Goal: Task Accomplishment & Management: Manage account settings

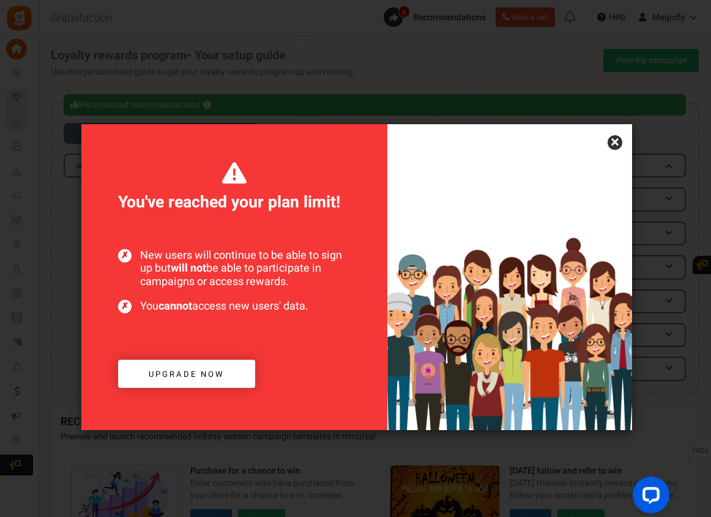
click at [633, 147] on div "× CONGRATULATIONS! YOUR USERS ARE GROWING You've reached your plan limit! Upgra…" at bounding box center [355, 258] width 711 height 517
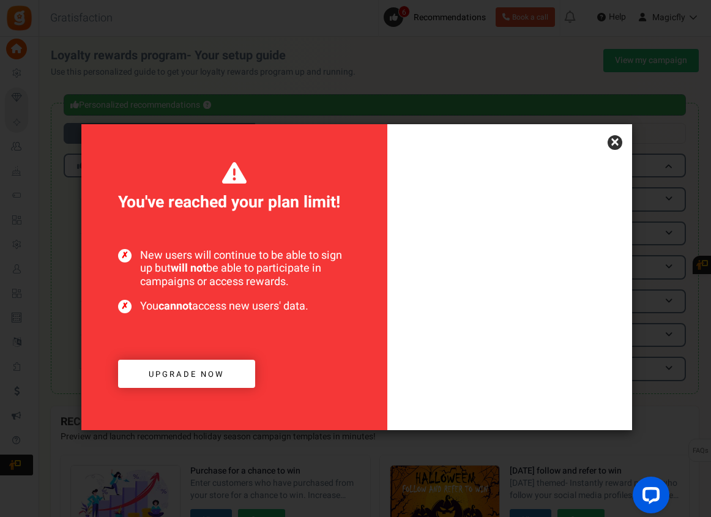
click at [619, 146] on link "×" at bounding box center [615, 142] width 15 height 15
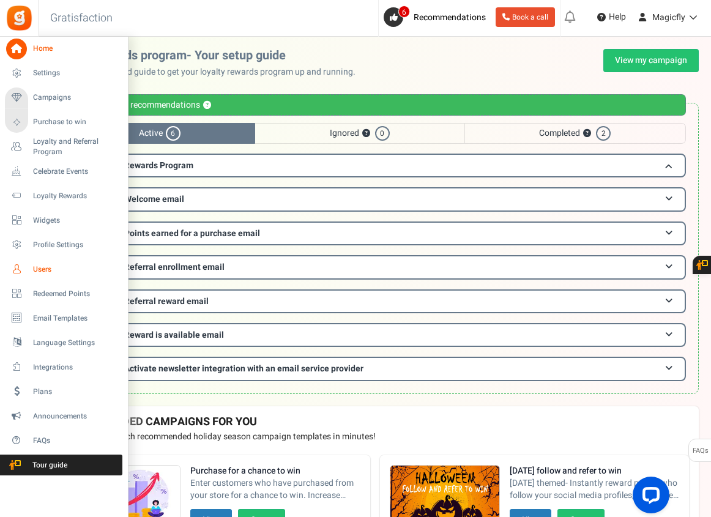
click at [45, 268] on span "Users" at bounding box center [76, 269] width 86 height 10
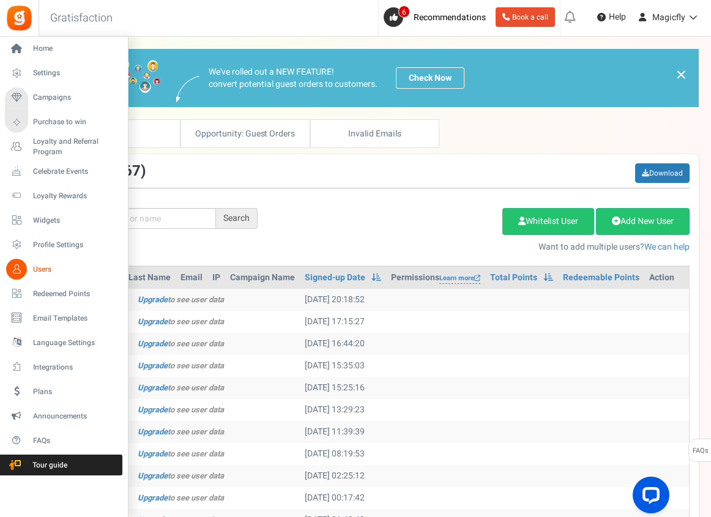
click at [31, 270] on link "Users" at bounding box center [64, 269] width 118 height 21
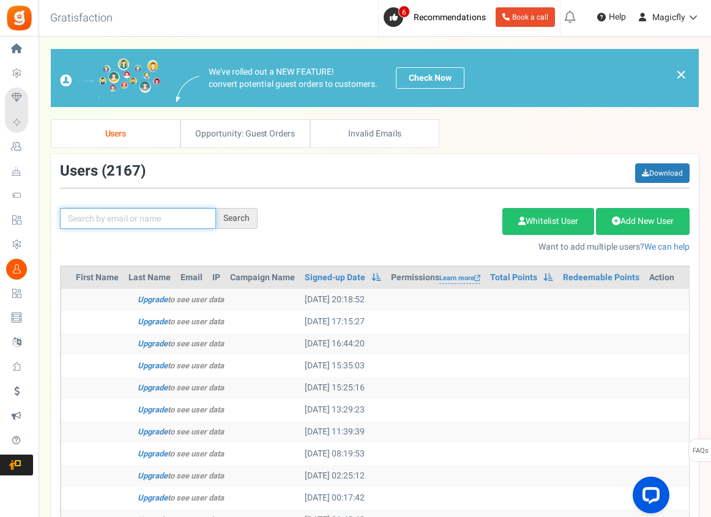
click at [168, 213] on input "text" at bounding box center [138, 218] width 156 height 21
click at [123, 215] on input "text" at bounding box center [138, 218] width 156 height 21
paste input "[EMAIL_ADDRESS][DOMAIN_NAME]"
type input "[EMAIL_ADDRESS][DOMAIN_NAME]"
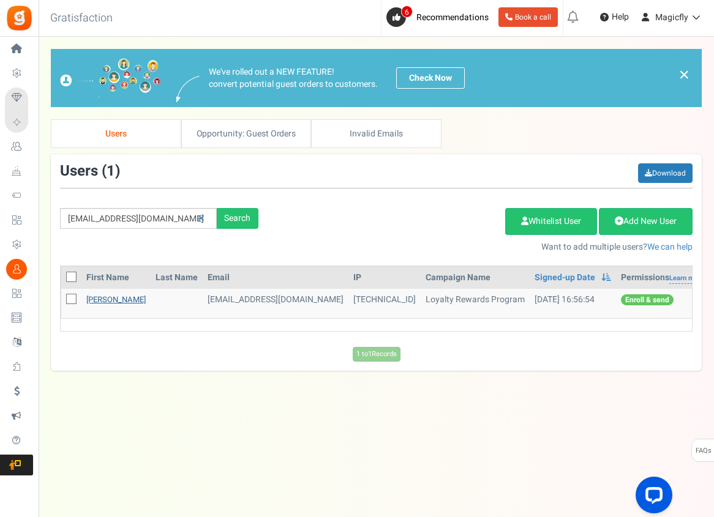
click at [125, 304] on link "[PERSON_NAME]" at bounding box center [115, 300] width 59 height 12
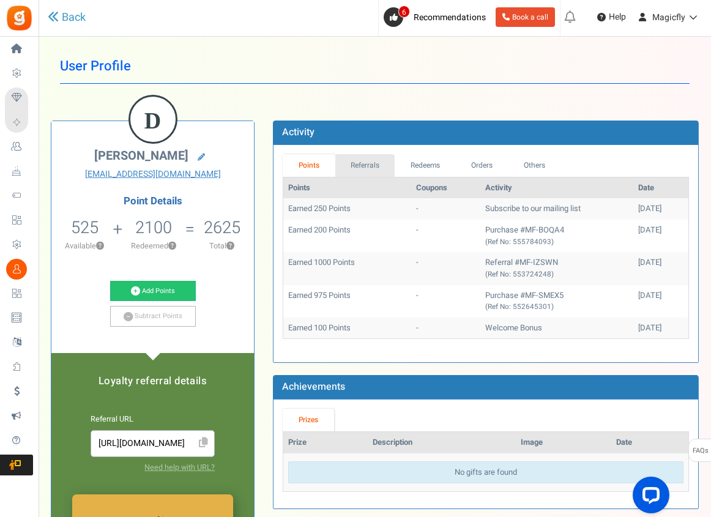
click at [373, 166] on link "Referrals" at bounding box center [365, 165] width 60 height 23
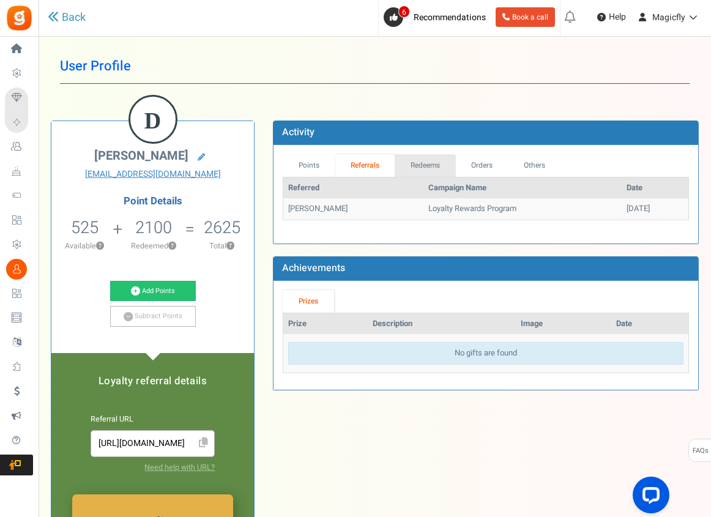
click at [431, 164] on link "Redeems" at bounding box center [425, 165] width 61 height 23
